Goal: Task Accomplishment & Management: Use online tool/utility

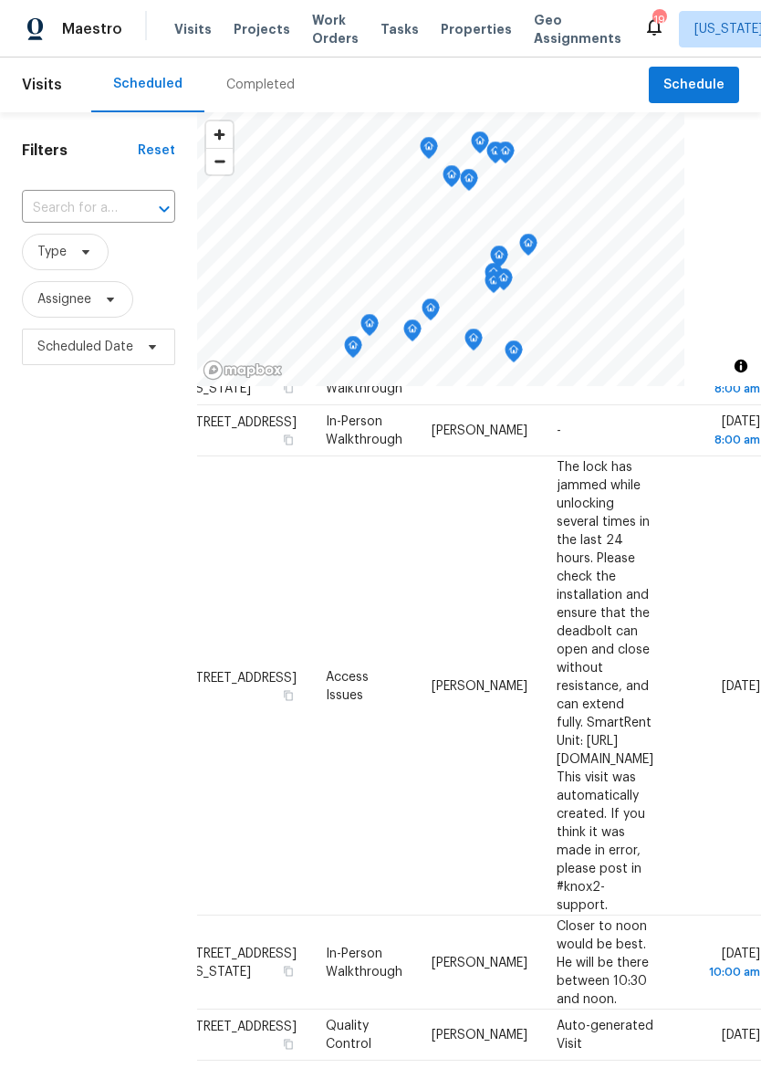
scroll to position [564, 172]
click at [0, 0] on icon at bounding box center [0, 0] width 0 height 0
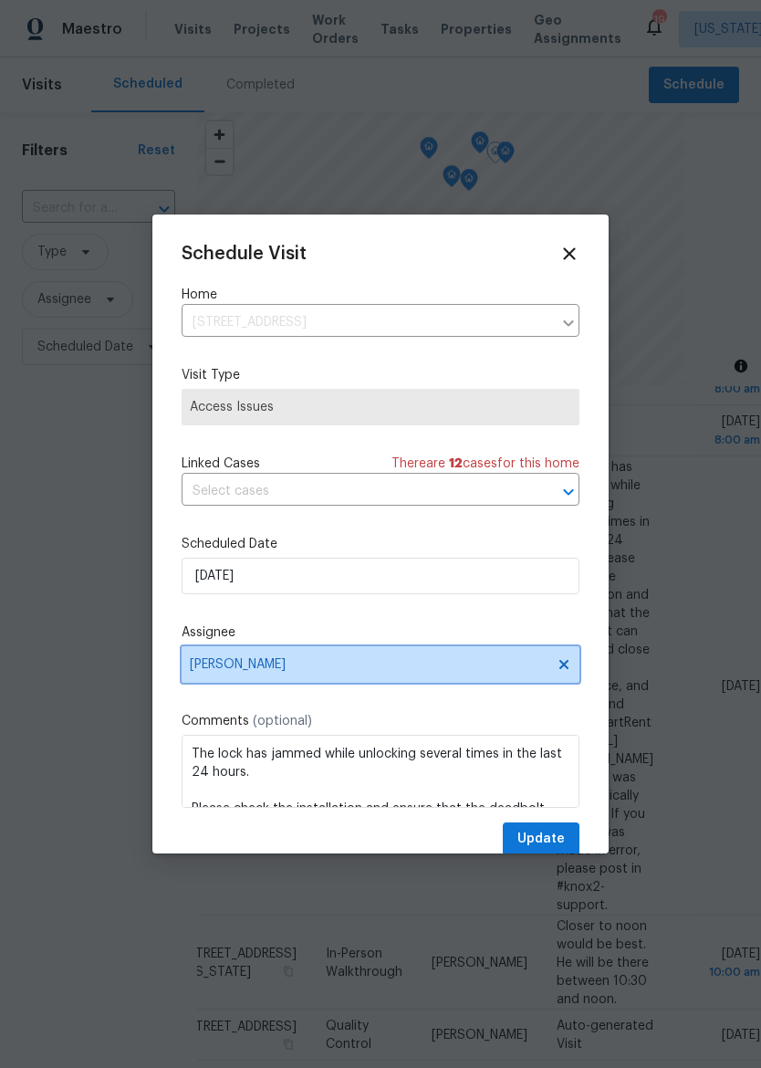
click at [432, 667] on span "[PERSON_NAME]" at bounding box center [369, 664] width 358 height 15
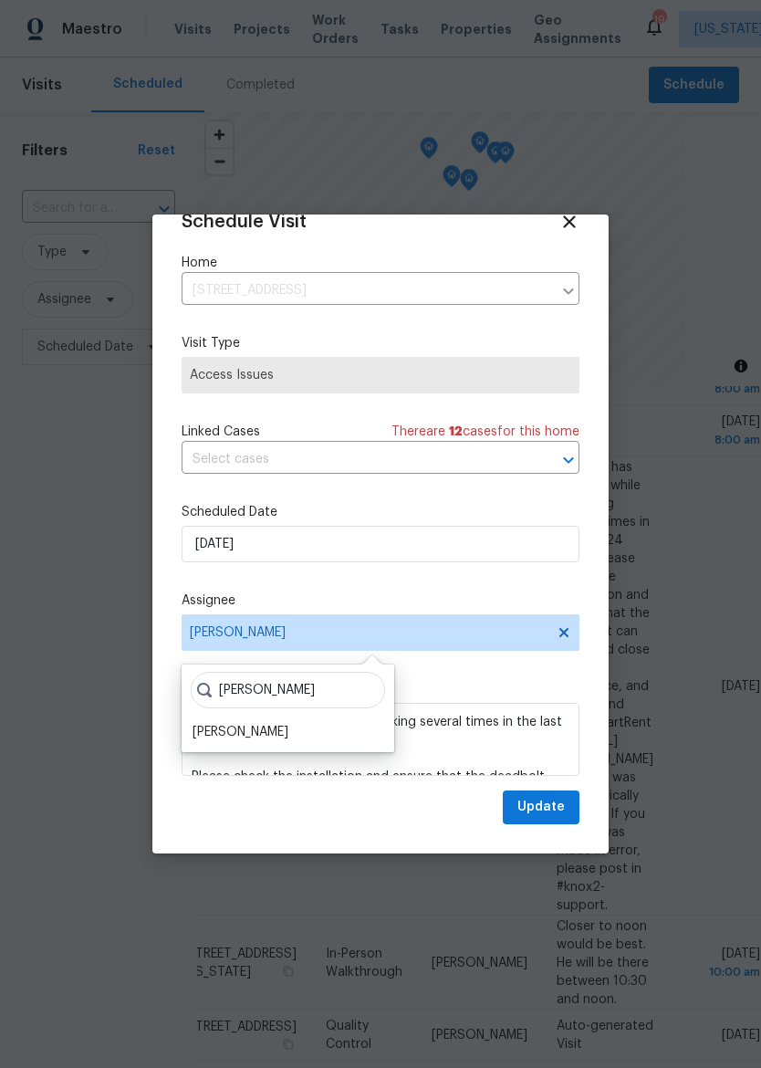
scroll to position [36, 0]
type input "[PERSON_NAME]"
click at [245, 725] on div "[PERSON_NAME]" at bounding box center [241, 733] width 96 height 18
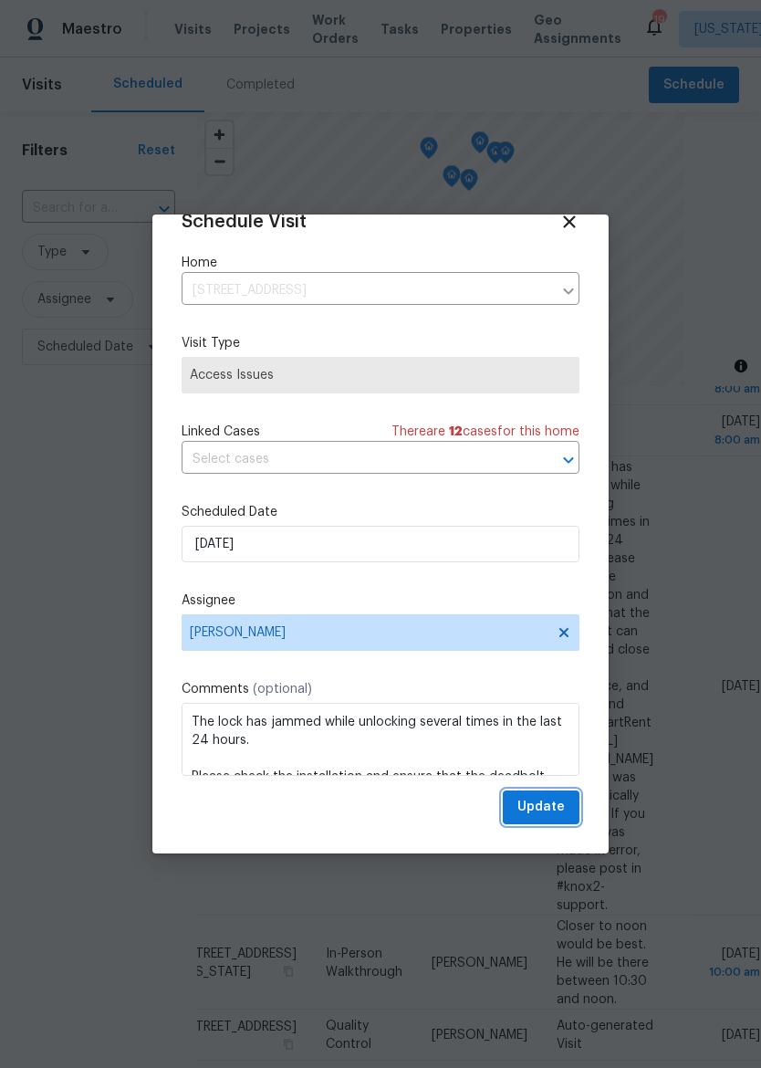
click at [548, 815] on span "Update" at bounding box center [540, 807] width 47 height 23
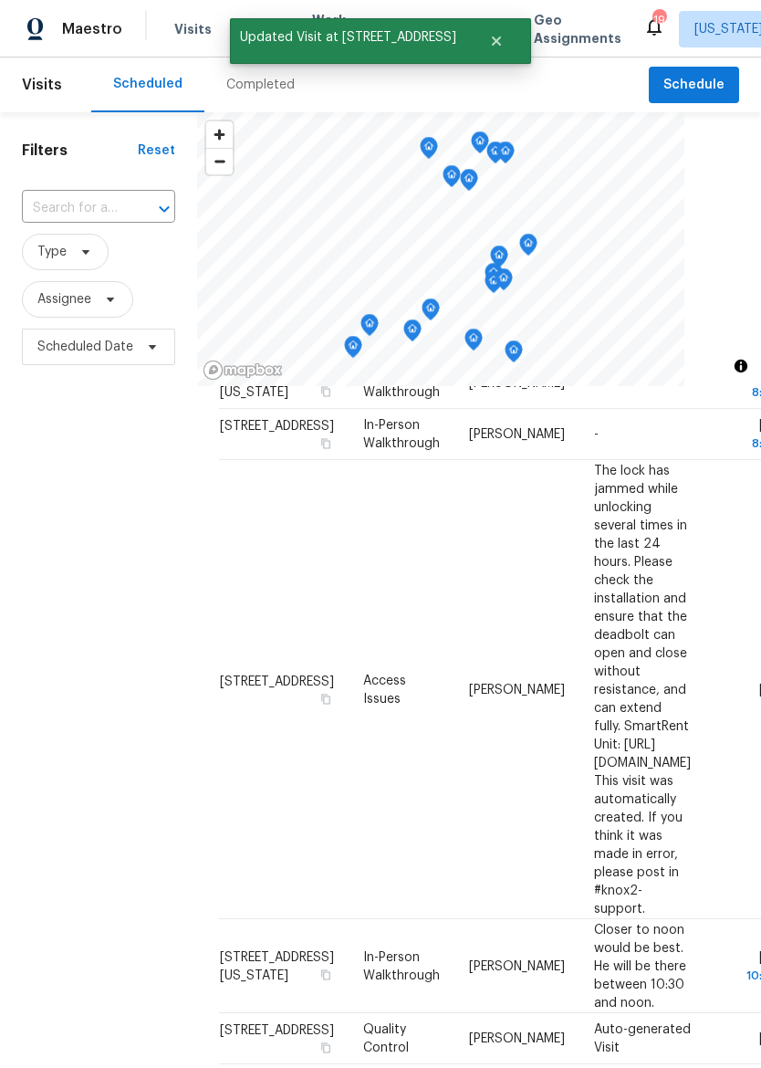
scroll to position [560, 0]
